Goal: Task Accomplishment & Management: Use online tool/utility

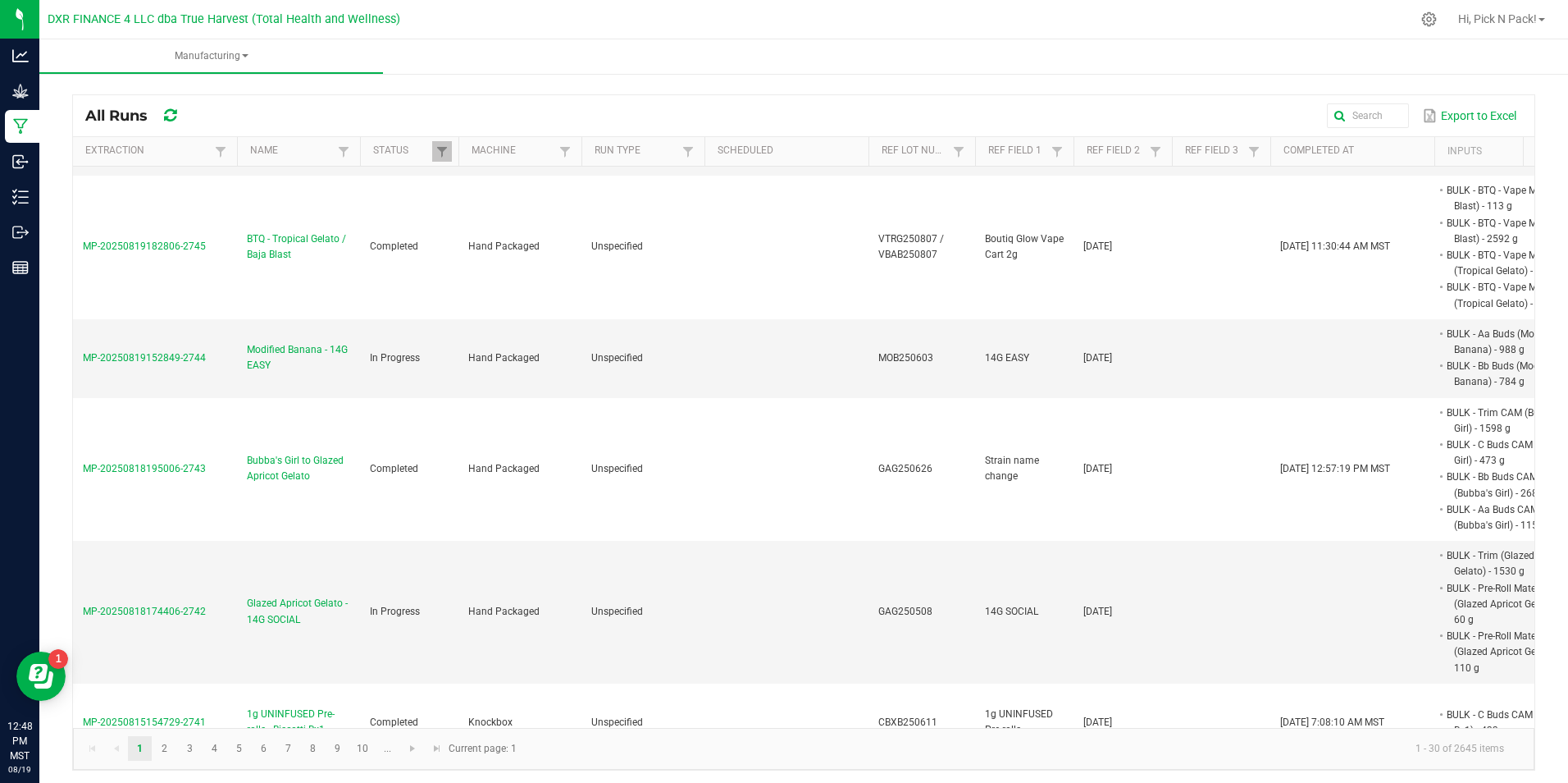
scroll to position [656, 0]
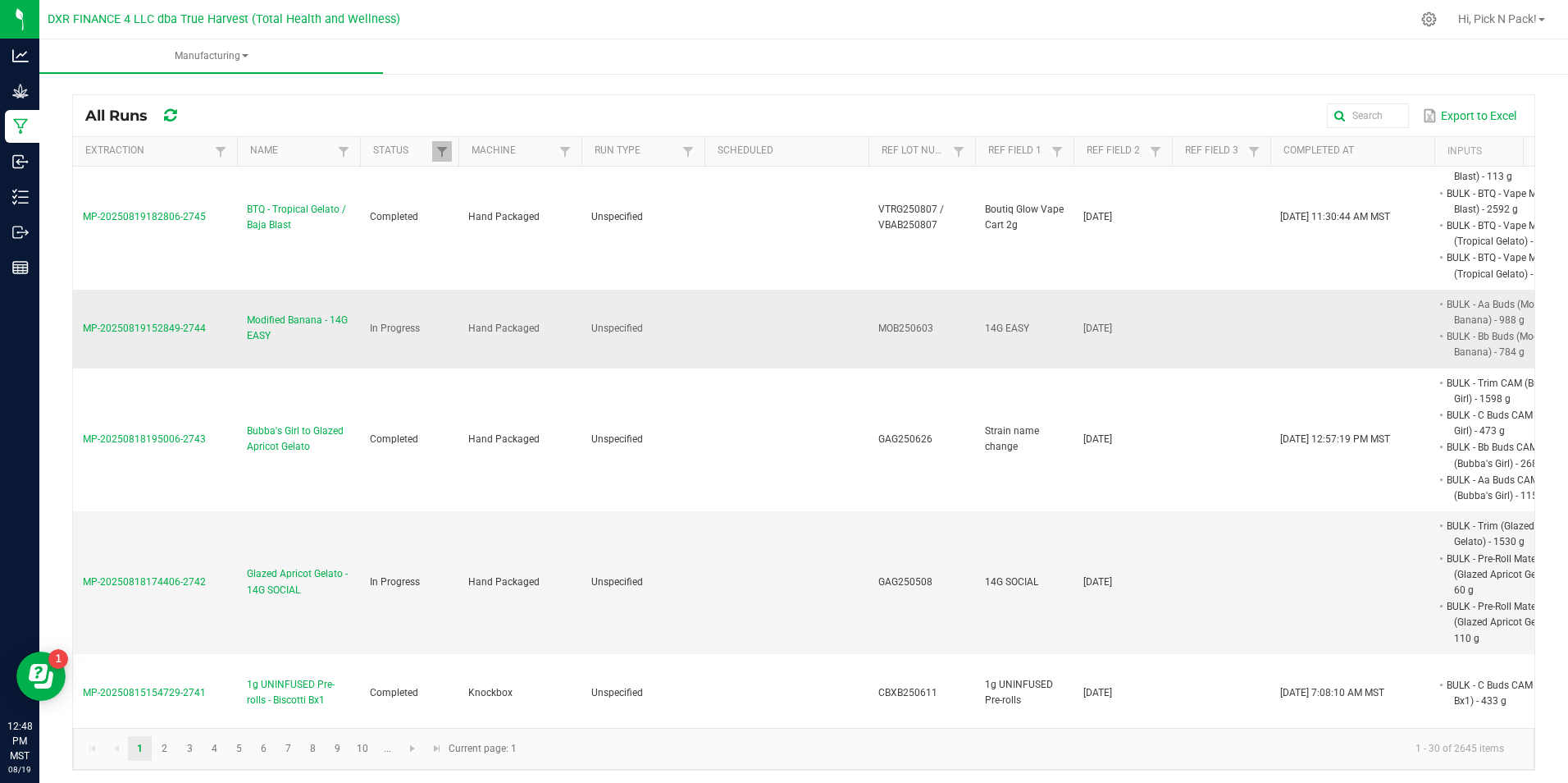
click at [267, 313] on span "Modified Banana - 14G EASY" at bounding box center [298, 329] width 103 height 31
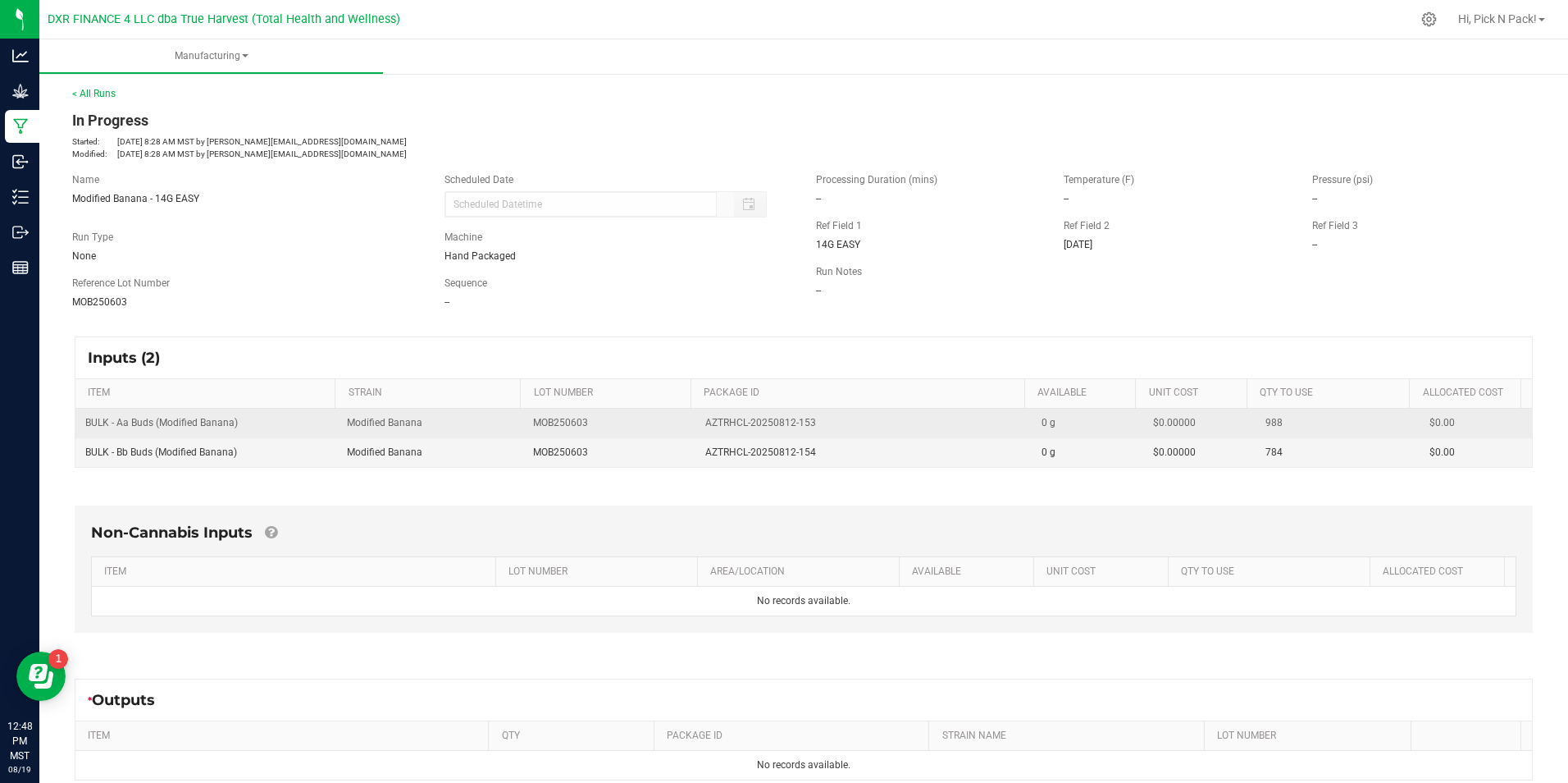
drag, startPoint x: 815, startPoint y: 421, endPoint x: 692, endPoint y: 430, distance: 123.3
click at [696, 430] on td "AZTRHCL-20250812-153" at bounding box center [863, 423] width 336 height 29
copy span "AZTRHCL-20250812-153"
drag, startPoint x: 84, startPoint y: 426, endPoint x: 253, endPoint y: 432, distance: 169.1
click at [253, 432] on td "BULK - Aa Buds (Modified Banana)" at bounding box center [206, 423] width 261 height 29
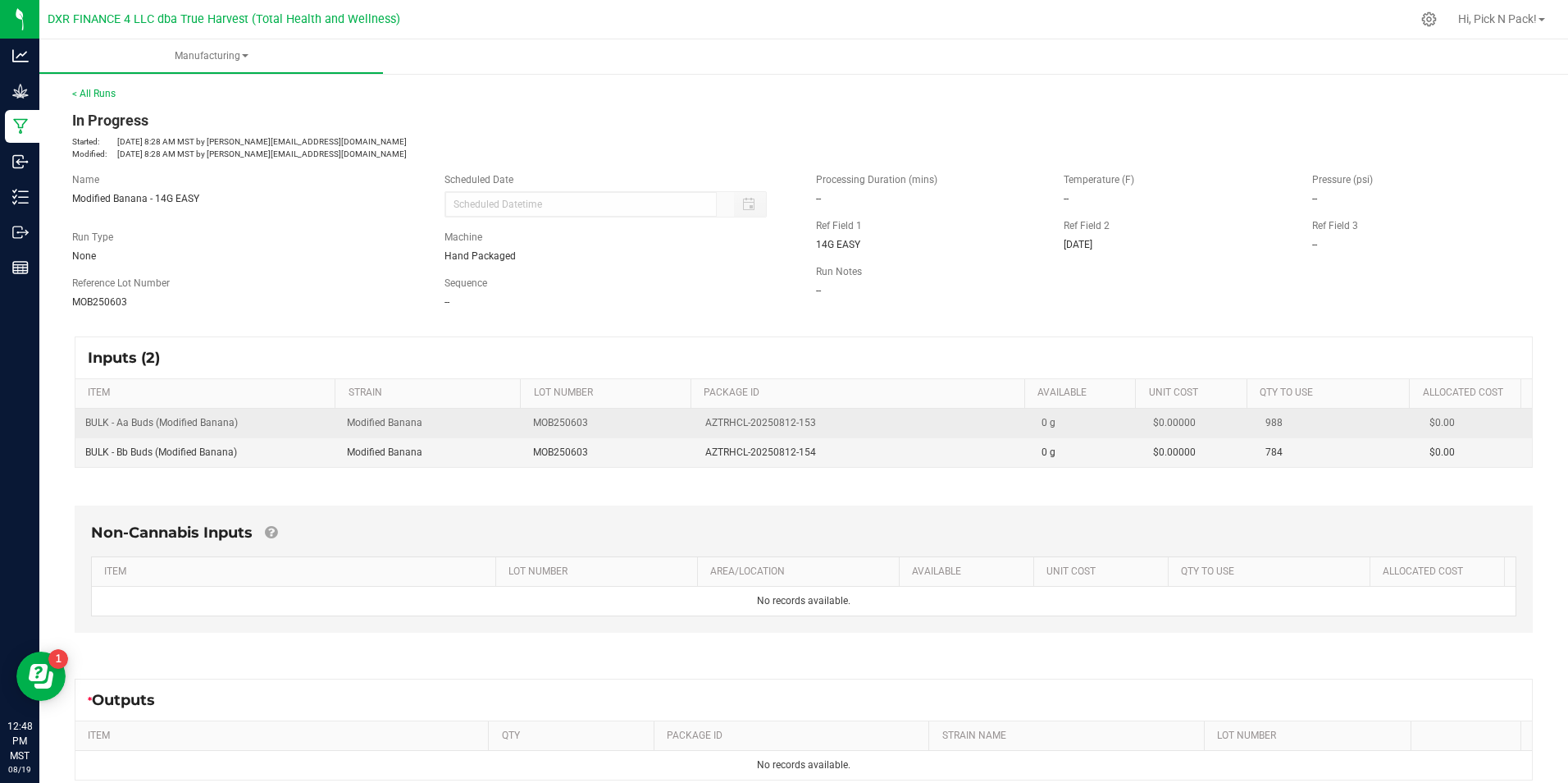
copy span "BULK - Aa Buds (Modified Banana)"
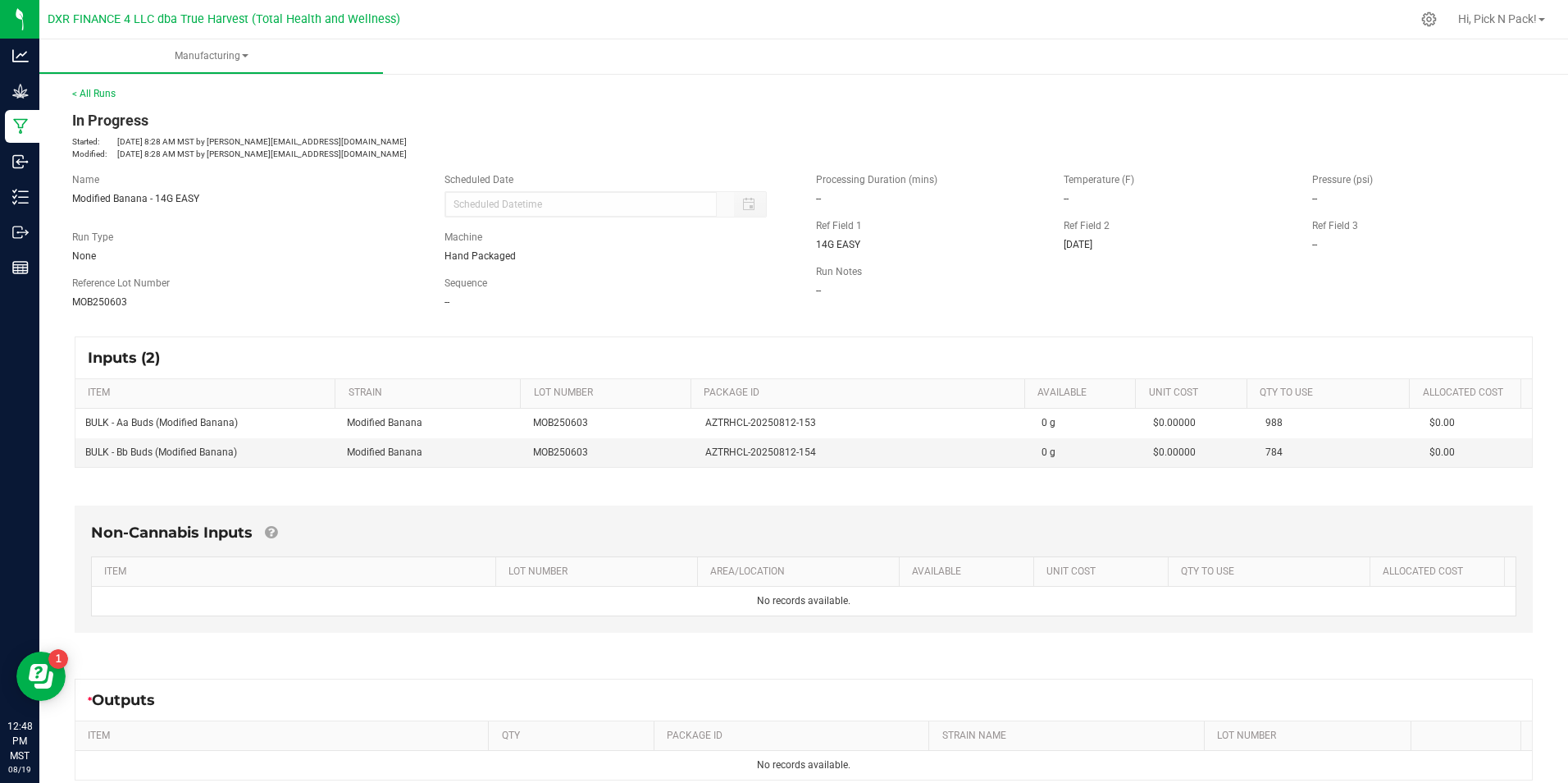
click at [647, 349] on div "Inputs (2)" at bounding box center [803, 358] width 1456 height 41
drag, startPoint x: 688, startPoint y: 454, endPoint x: 822, endPoint y: 454, distance: 134.0
click at [822, 454] on td "AZTRHCL-20250812-154" at bounding box center [863, 451] width 336 height 28
copy span "AZTRHCL-20250812-154"
